Goal: Task Accomplishment & Management: Complete application form

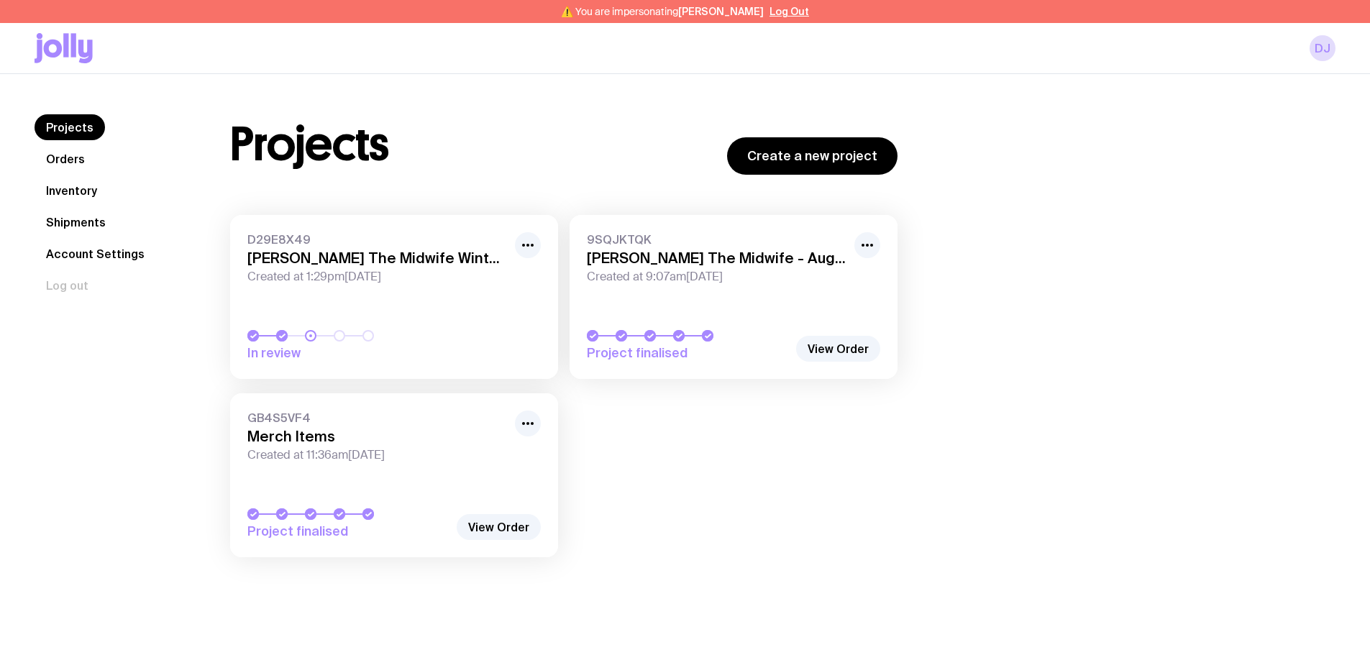
click at [78, 195] on link "Inventory" at bounding box center [72, 191] width 74 height 26
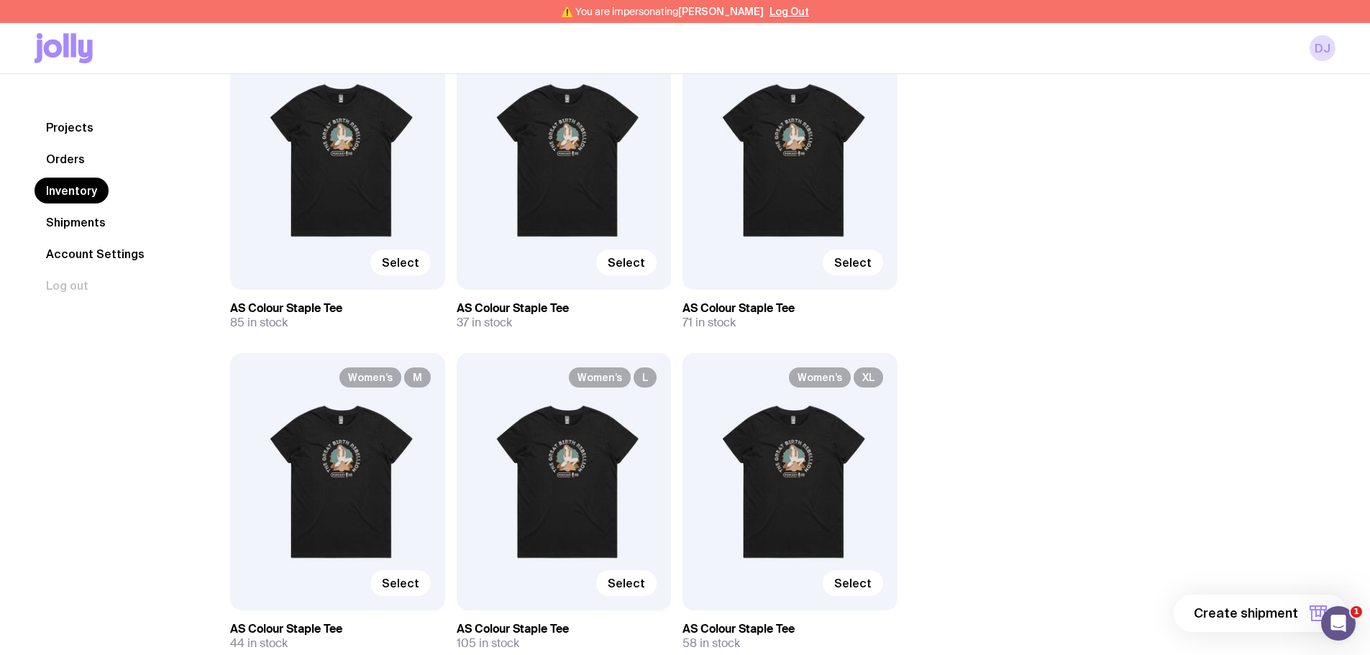
scroll to position [1223, 0]
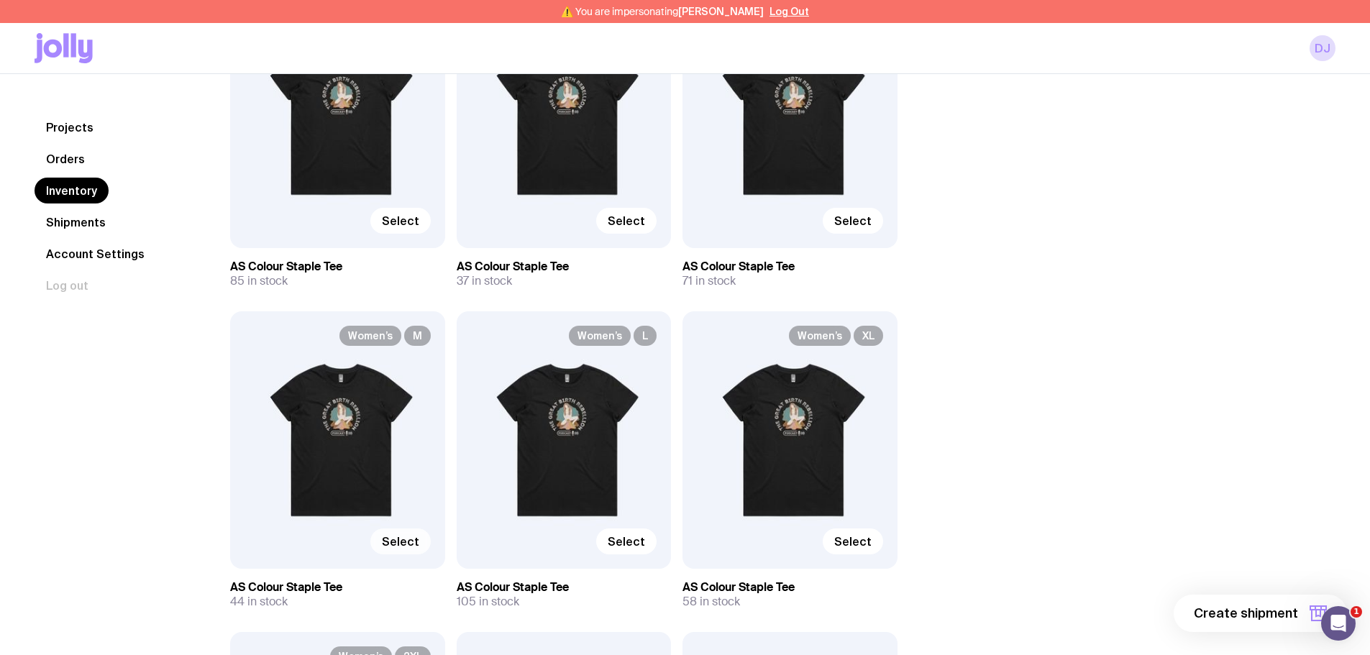
click at [401, 544] on span "Select" at bounding box center [400, 541] width 37 height 14
click at [0, 0] on input "Select" at bounding box center [0, 0] width 0 height 0
click at [1284, 612] on span "1 item" at bounding box center [1280, 613] width 36 height 17
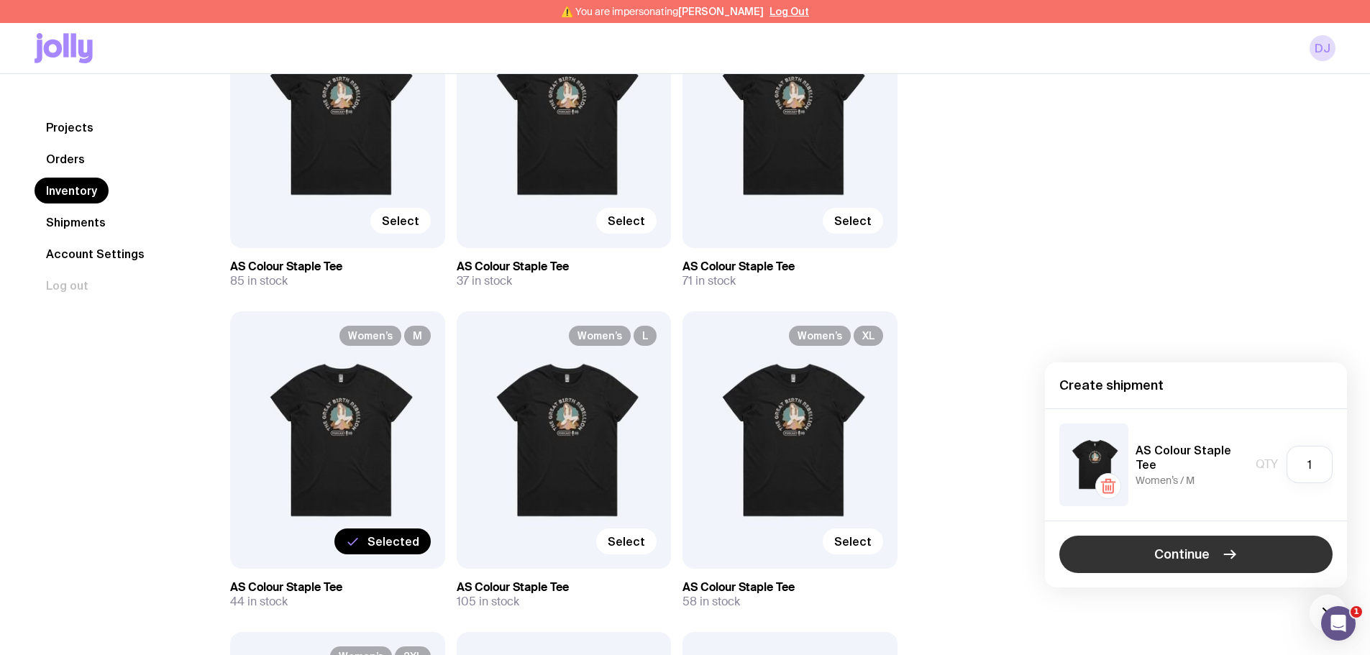
click at [1182, 552] on span "Continue" at bounding box center [1181, 554] width 55 height 17
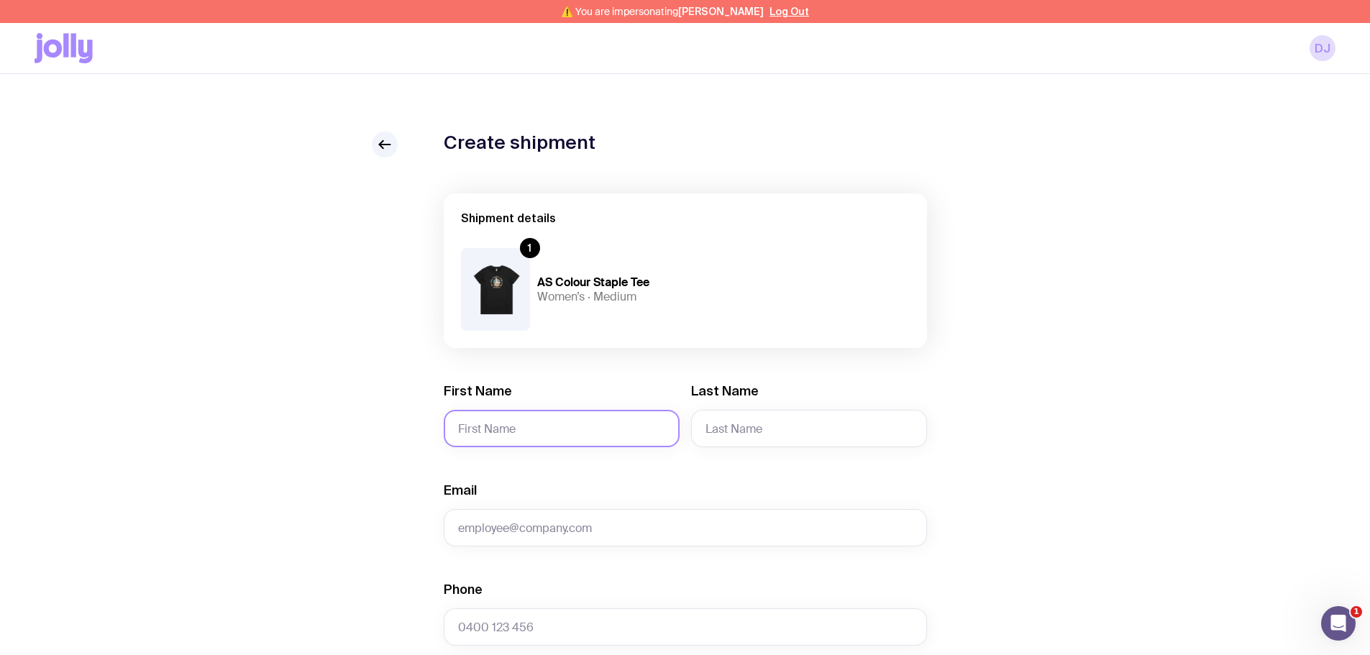
click at [518, 430] on input "First Name" at bounding box center [562, 428] width 236 height 37
paste input "[PERSON_NAME]"
click at [521, 430] on input "[PERSON_NAME]" at bounding box center [562, 428] width 236 height 37
click at [537, 432] on input "[PERSON_NAME]" at bounding box center [562, 428] width 236 height 37
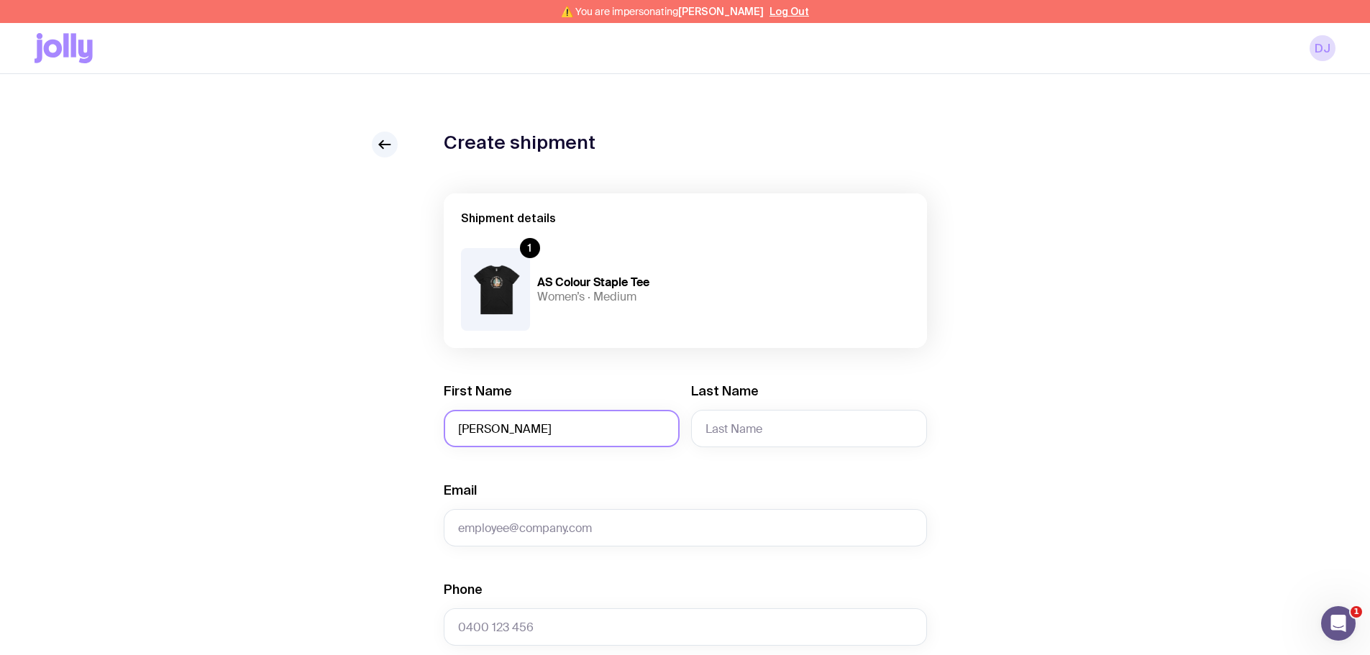
type input "[PERSON_NAME]"
paste input "[PERSON_NAME]"
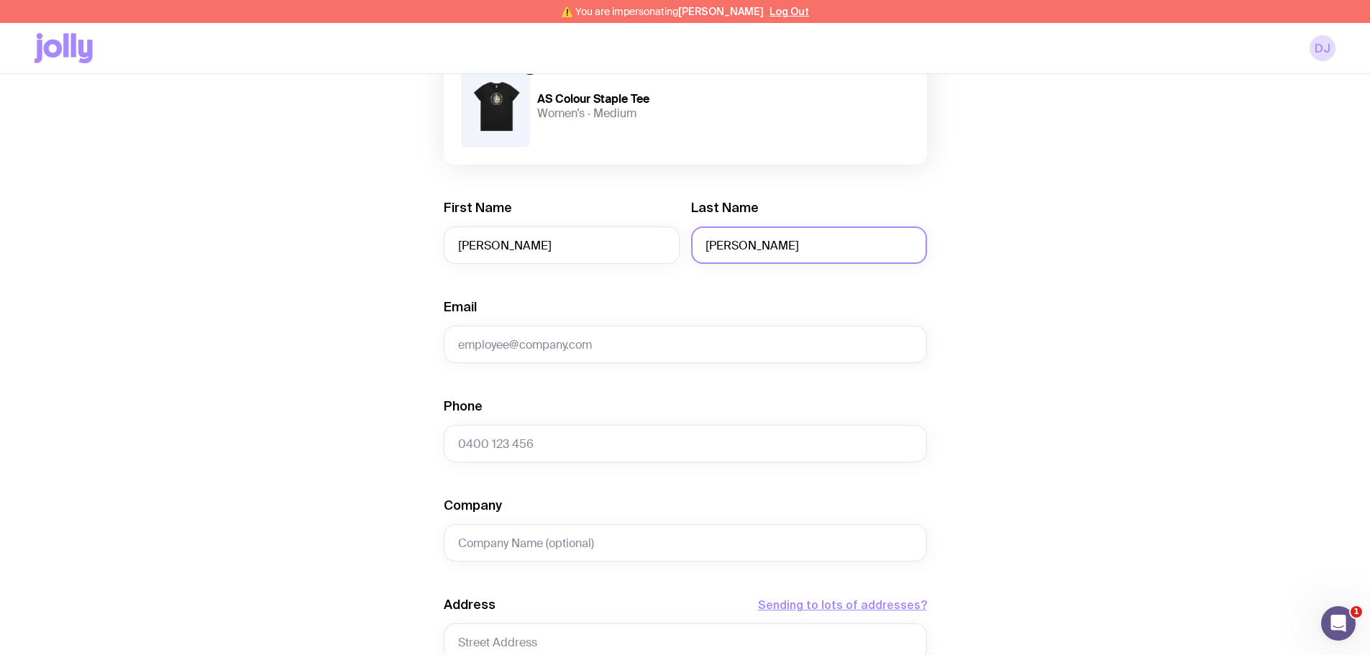
scroll to position [216, 0]
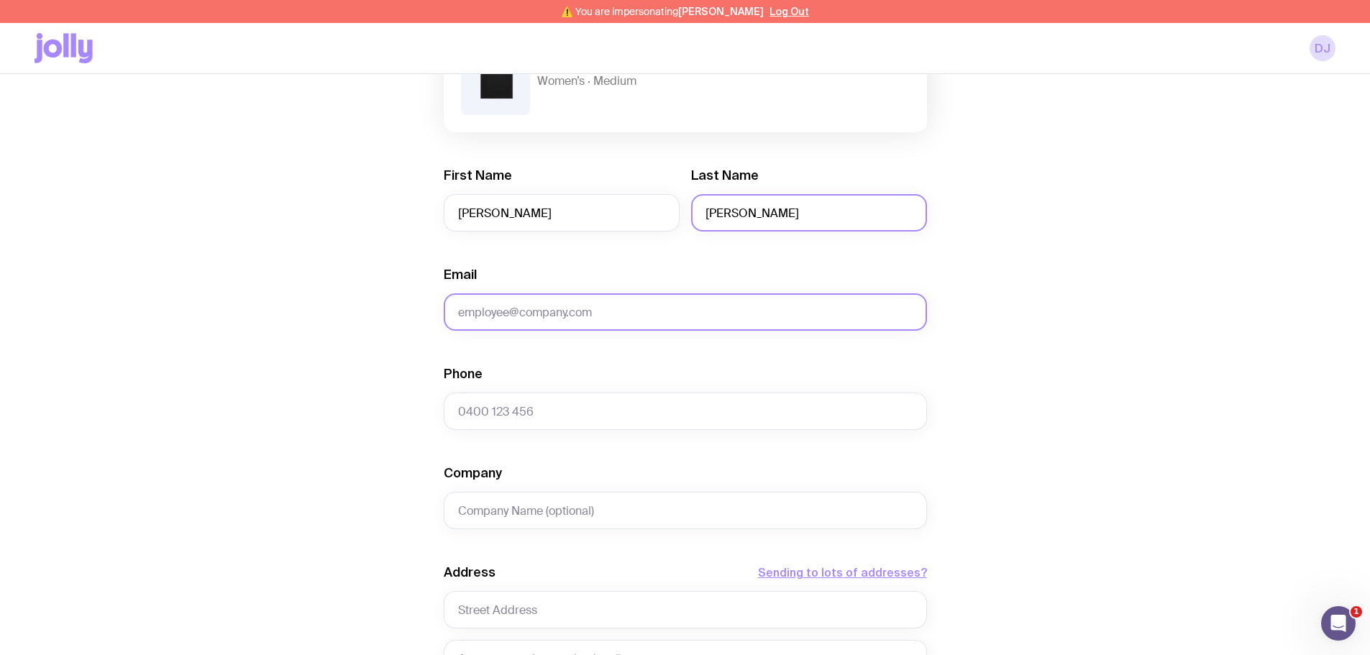
type input "[PERSON_NAME]"
click at [503, 313] on input "Email" at bounding box center [685, 311] width 483 height 37
type input "[EMAIL_ADDRESS][DOMAIN_NAME]"
click at [351, 372] on div "Create shipment Shipment details 1 AS Colour Staple Tee Women’s · Medium First …" at bounding box center [685, 463] width 1301 height 1094
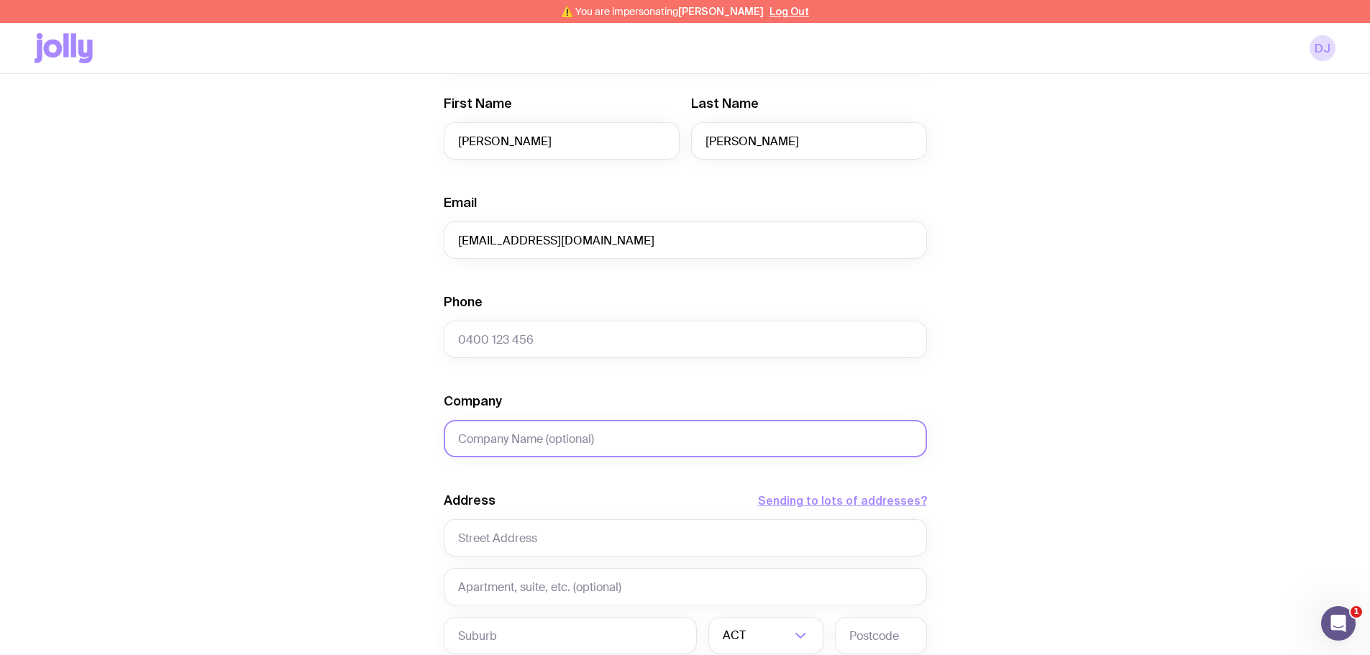
click at [517, 439] on input "Company" at bounding box center [685, 438] width 483 height 37
click at [375, 419] on div "Create shipment Shipment details 1 AS Colour Staple Tee Women’s · Medium First …" at bounding box center [685, 391] width 1301 height 1094
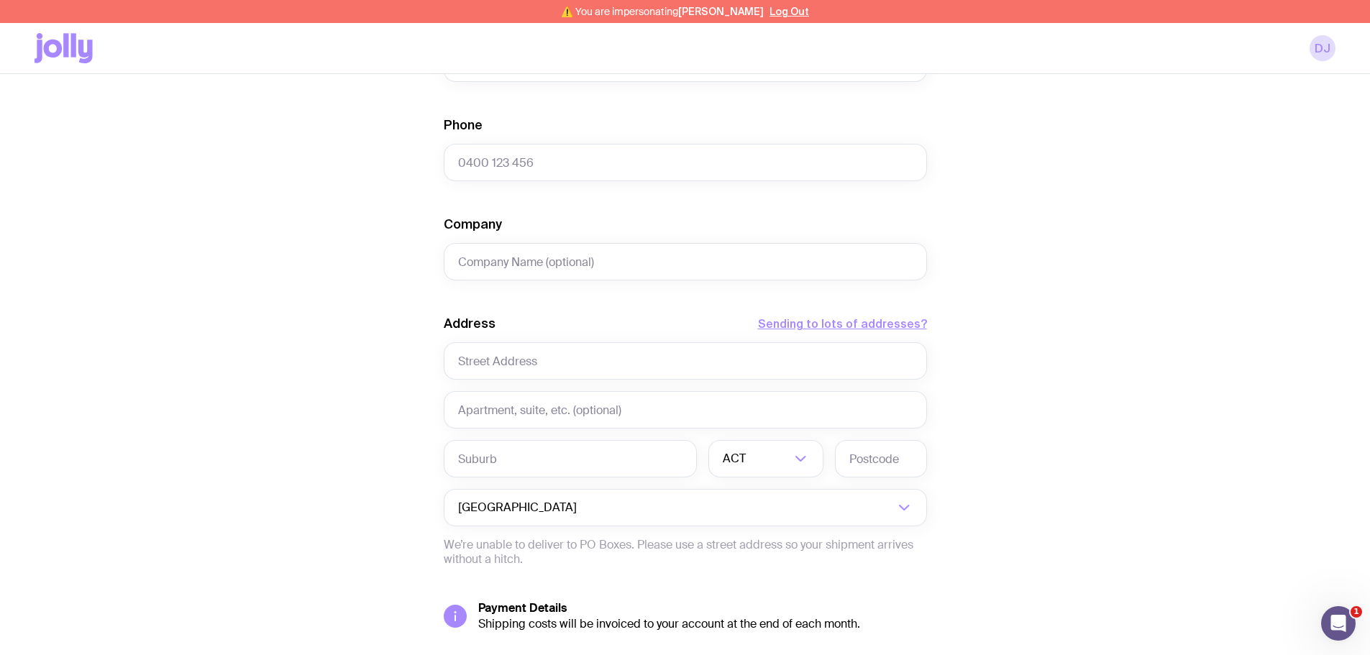
scroll to position [503, 0]
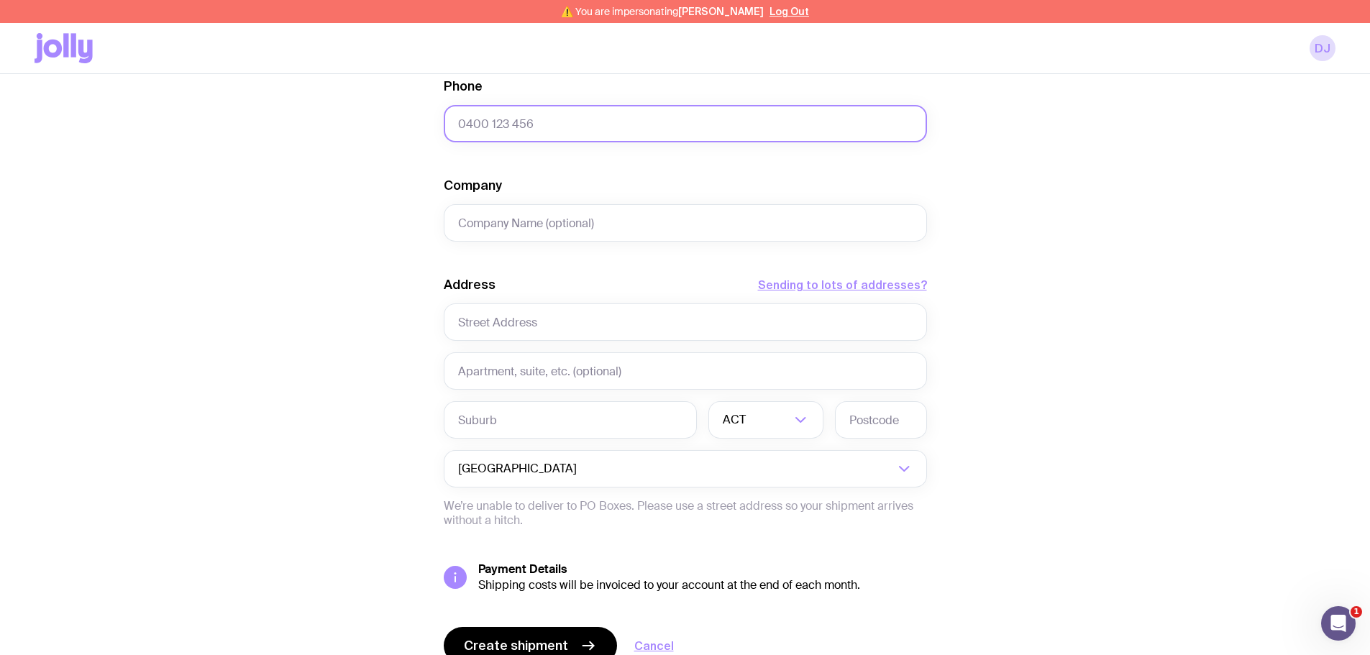
click at [487, 139] on input "Phone" at bounding box center [685, 123] width 483 height 37
paste input "0439020872"
type input "0439020872"
click at [363, 208] on div "Create shipment Shipment details 1 AS Colour Staple Tee Women’s · Medium First …" at bounding box center [685, 175] width 1301 height 1094
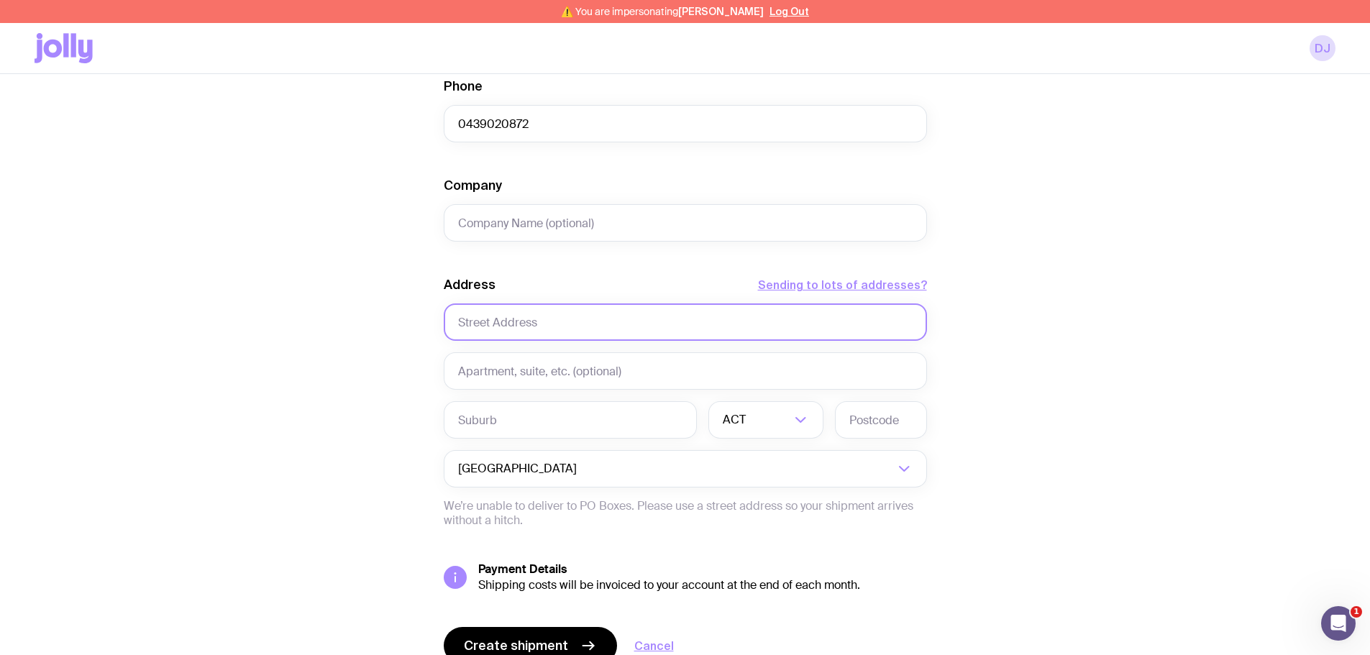
click at [498, 322] on input "text" at bounding box center [685, 322] width 483 height 37
paste input "[STREET_ADDRESS]"
type input "[STREET_ADDRESS]"
click at [479, 429] on input "text" at bounding box center [570, 419] width 253 height 37
paste input "Narrabundah"
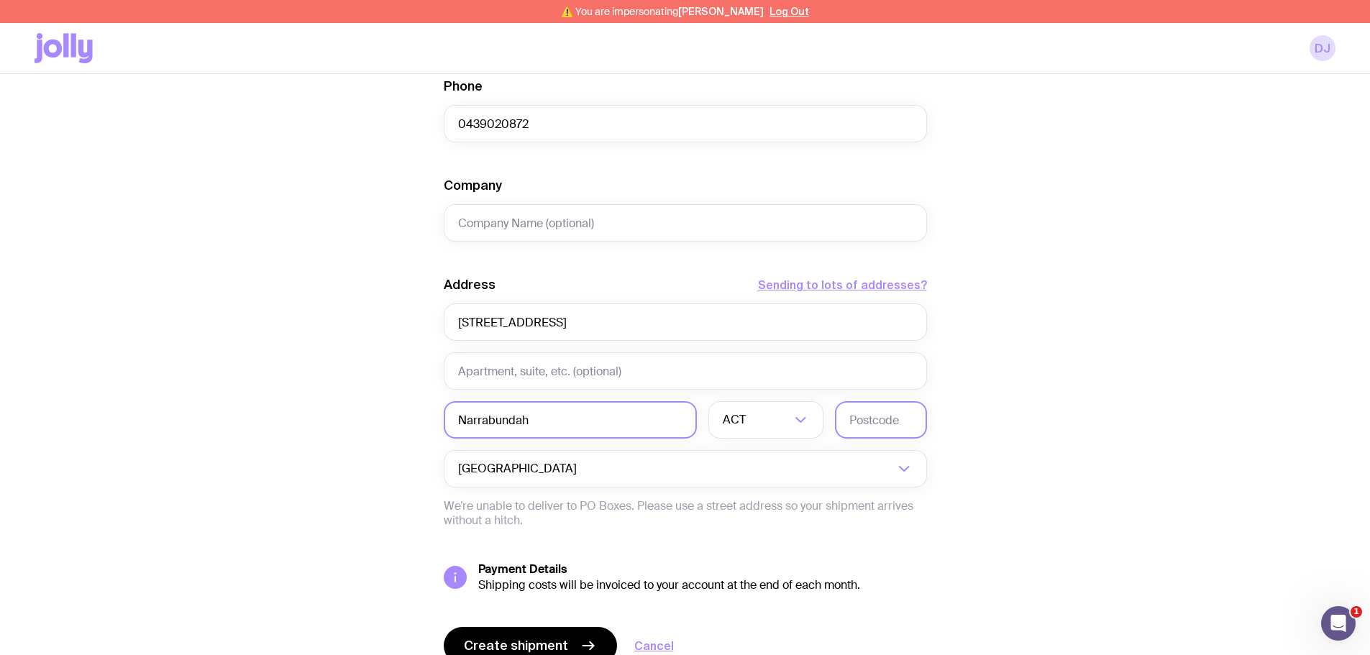
type input "Narrabundah"
click at [865, 420] on input "text" at bounding box center [881, 419] width 92 height 37
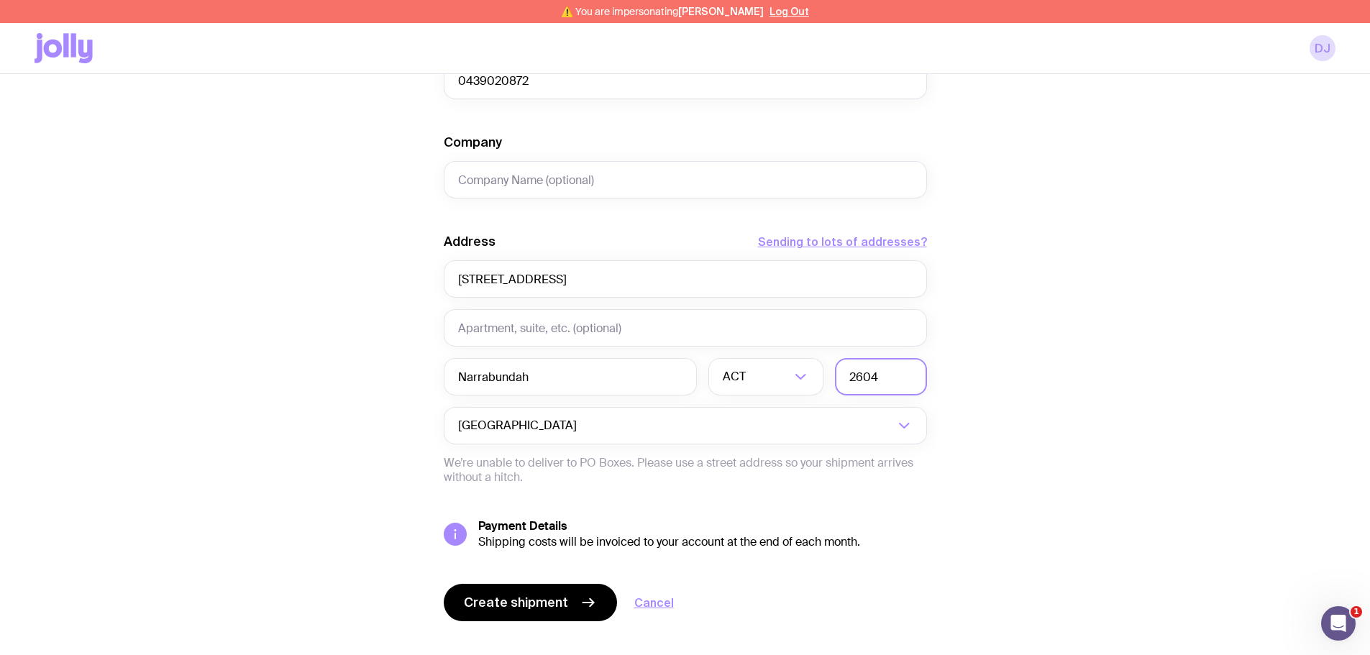
scroll to position [570, 0]
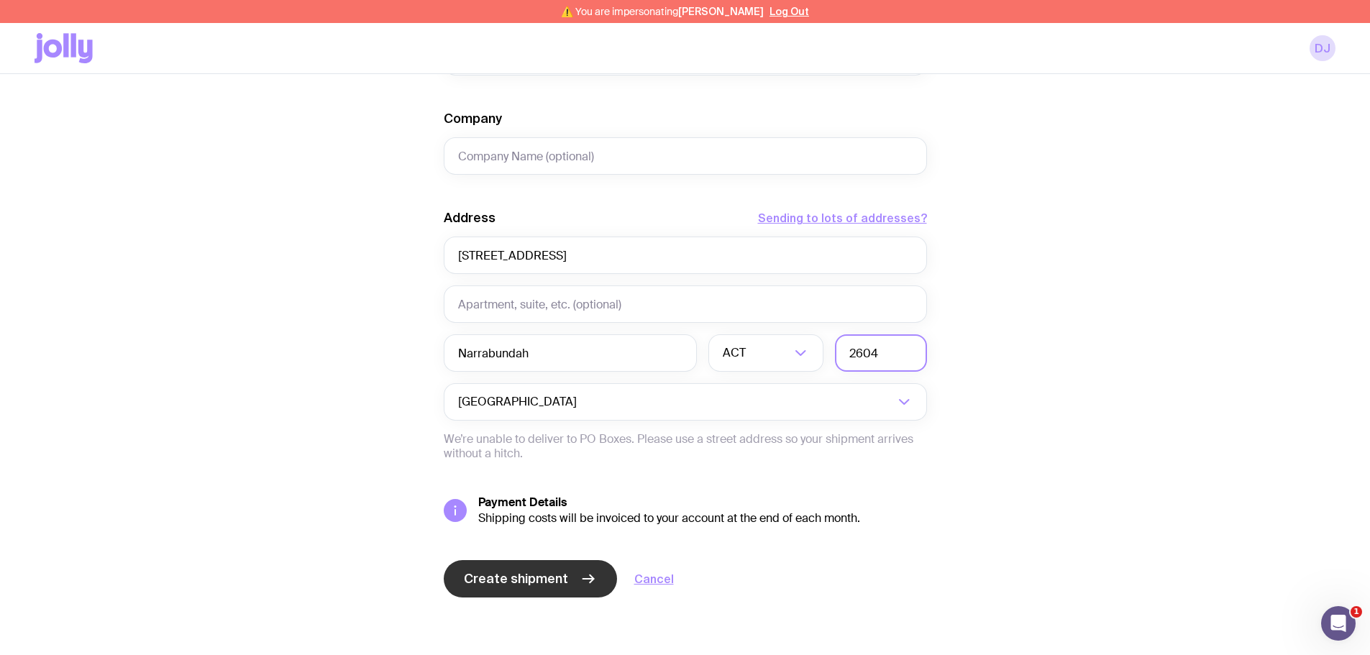
type input "2604"
click at [483, 580] on span "Create shipment" at bounding box center [516, 578] width 104 height 17
